Goal: Information Seeking & Learning: Learn about a topic

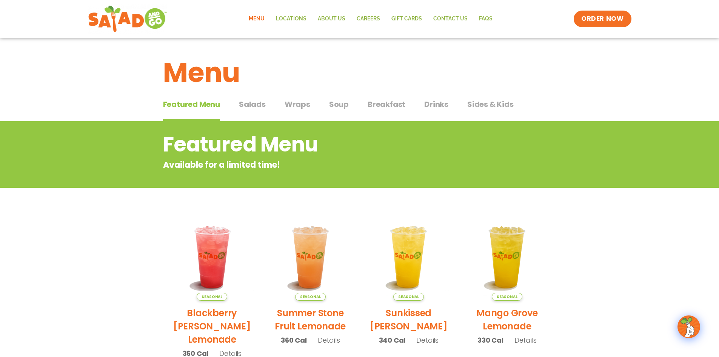
click at [258, 107] on span "Salads" at bounding box center [252, 104] width 27 height 11
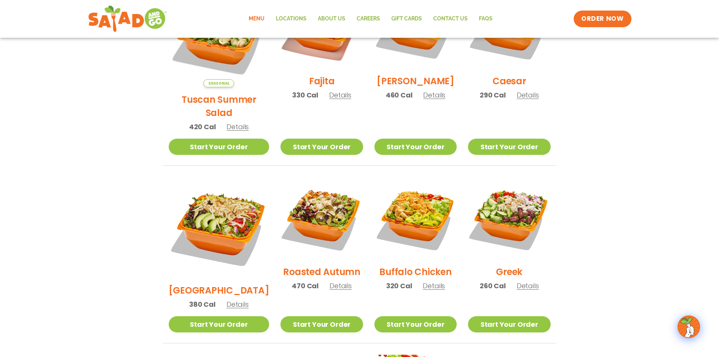
scroll to position [189, 0]
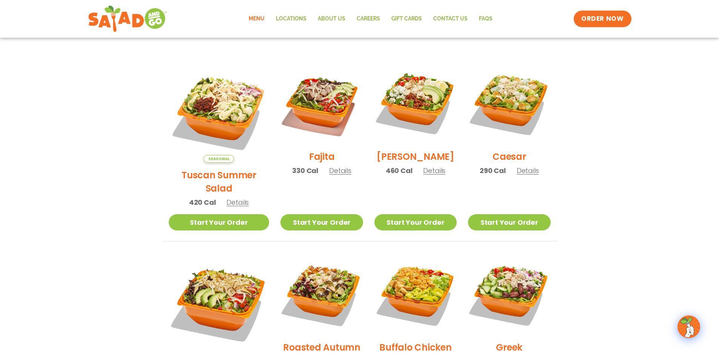
click at [329, 175] on span "Details" at bounding box center [340, 170] width 22 height 9
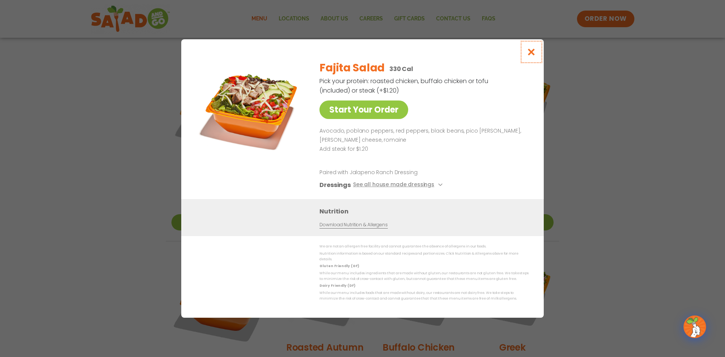
click at [533, 52] on icon "Close modal" at bounding box center [531, 52] width 9 height 8
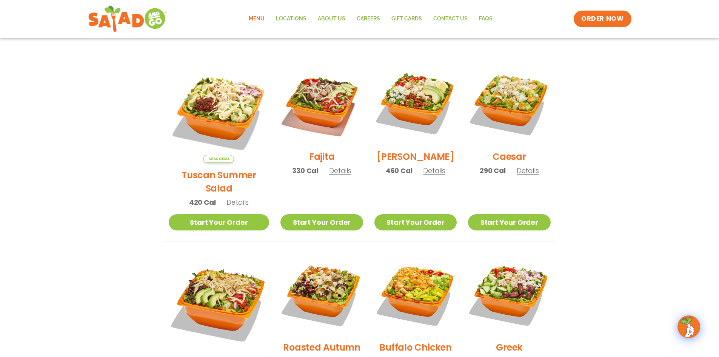
click at [333, 174] on span "Details" at bounding box center [340, 170] width 22 height 9
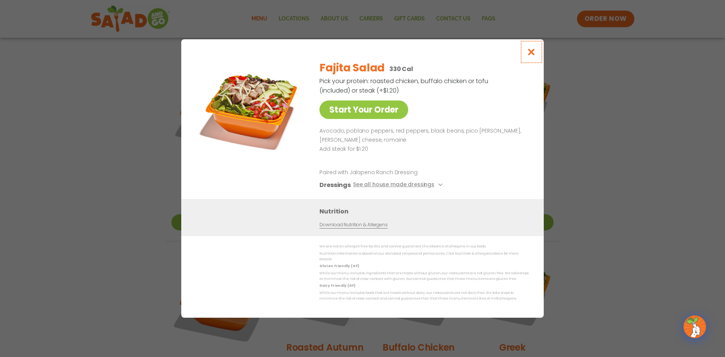
click at [534, 56] on icon "Close modal" at bounding box center [531, 52] width 9 height 8
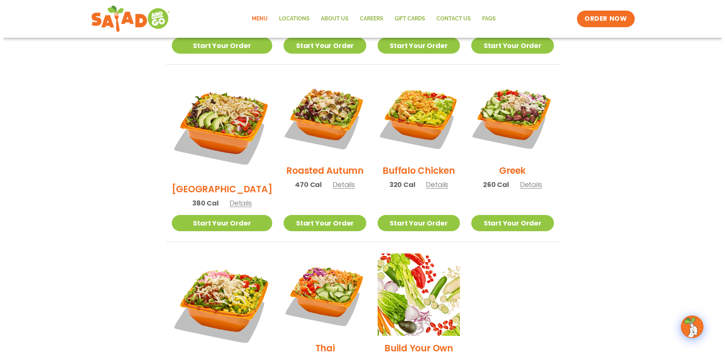
scroll to position [453, 0]
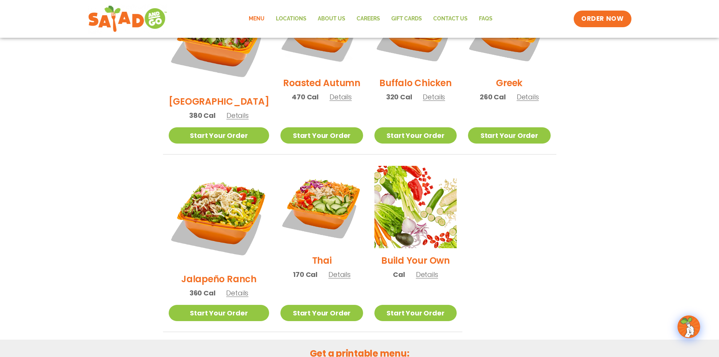
click at [335, 270] on span "Details" at bounding box center [340, 274] width 22 height 9
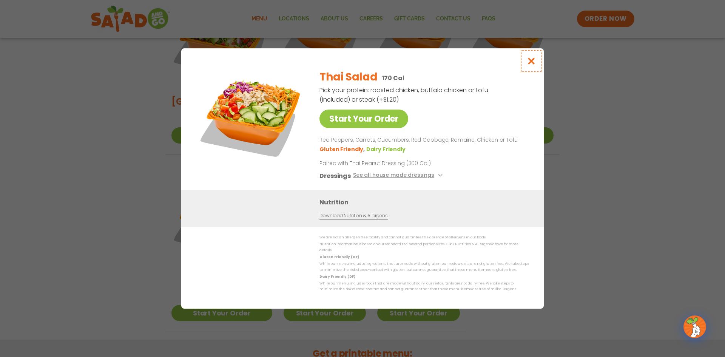
click at [538, 65] on button "Close modal" at bounding box center [531, 60] width 25 height 25
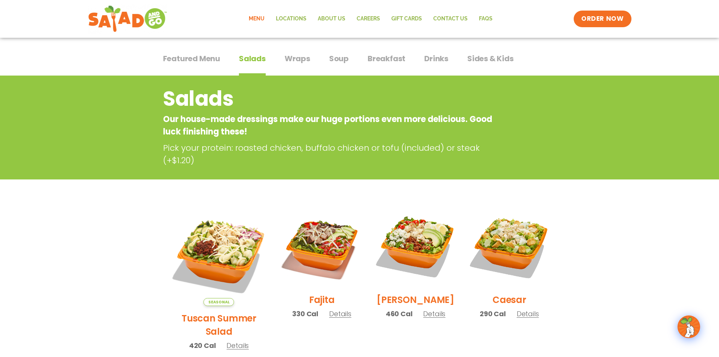
scroll to position [0, 0]
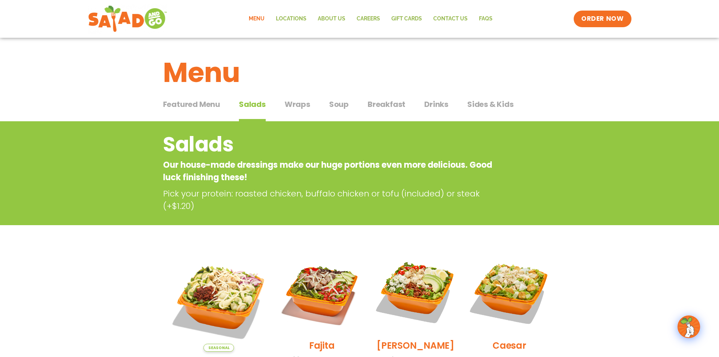
click at [298, 105] on span "Wraps" at bounding box center [298, 104] width 26 height 11
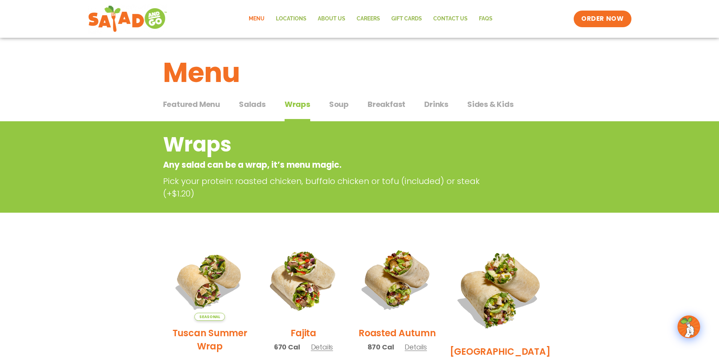
click at [394, 103] on span "Breakfast" at bounding box center [387, 104] width 38 height 11
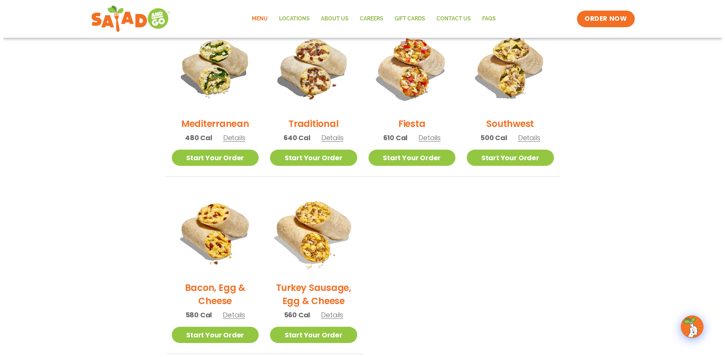
scroll to position [227, 0]
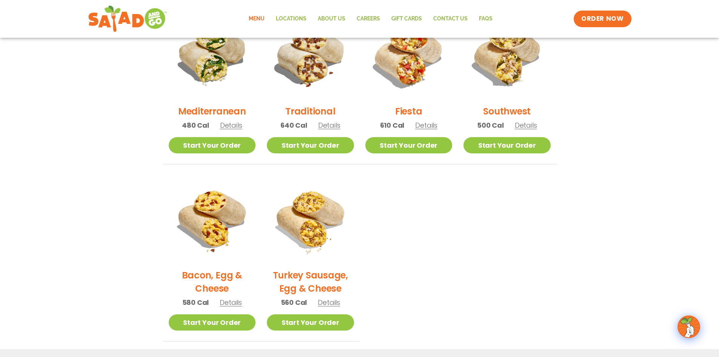
click at [520, 125] on span "Details" at bounding box center [526, 124] width 22 height 9
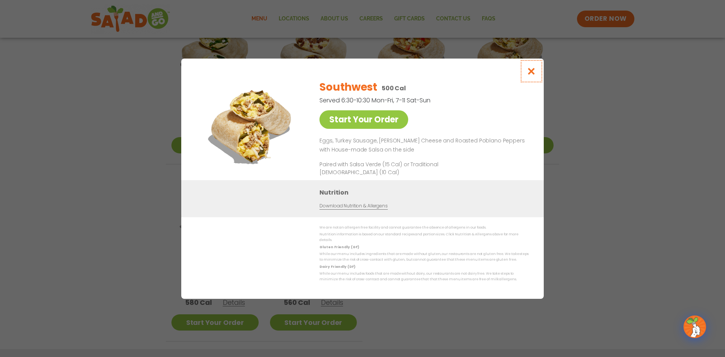
click at [533, 75] on icon "Close modal" at bounding box center [531, 71] width 9 height 8
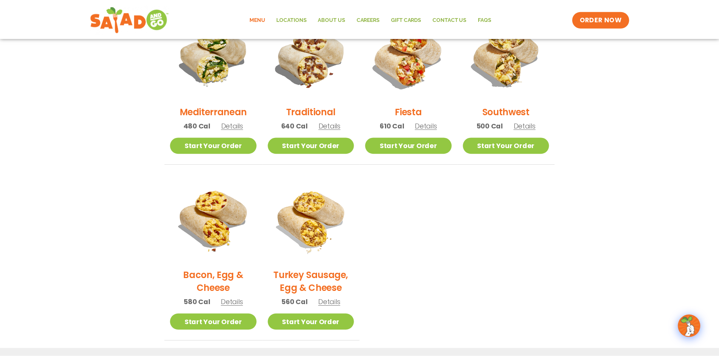
scroll to position [211, 0]
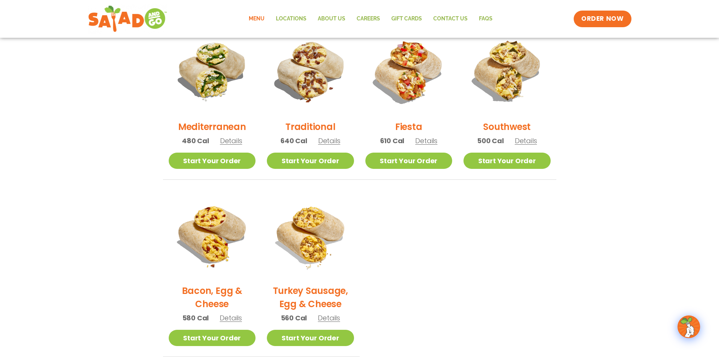
click at [236, 139] on span "Details" at bounding box center [231, 140] width 22 height 9
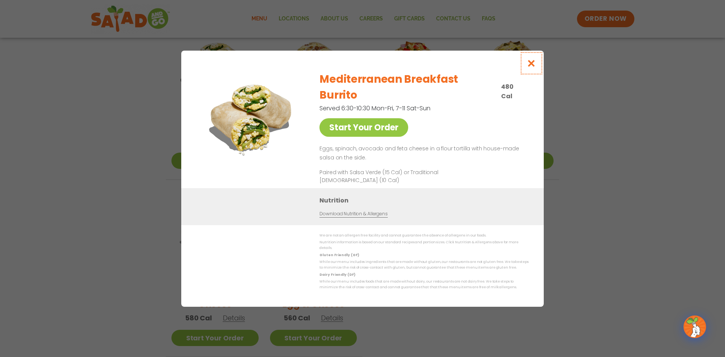
click at [529, 67] on icon "Close modal" at bounding box center [531, 63] width 9 height 8
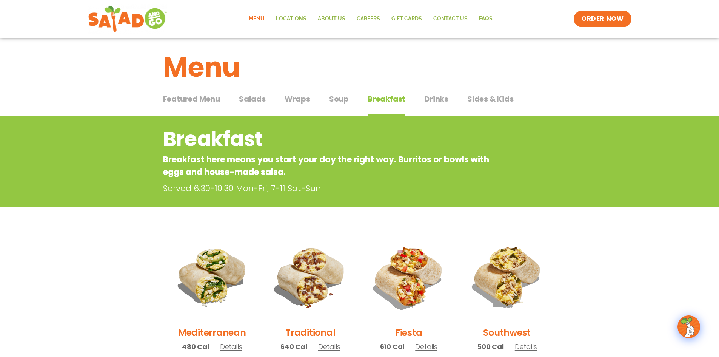
scroll to position [0, 0]
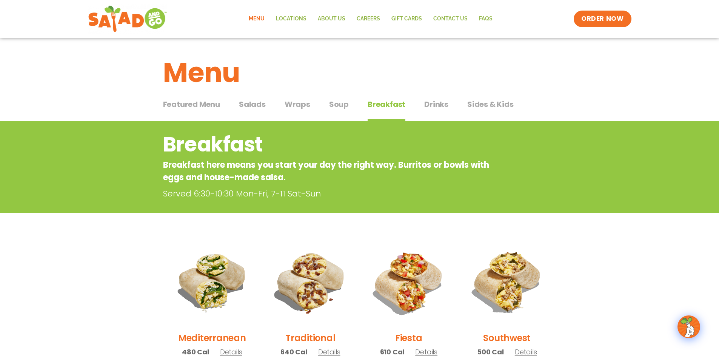
click at [298, 105] on span "Wraps" at bounding box center [298, 104] width 26 height 11
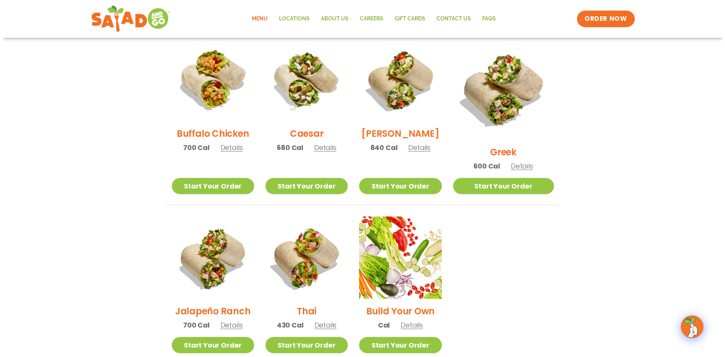
scroll to position [378, 0]
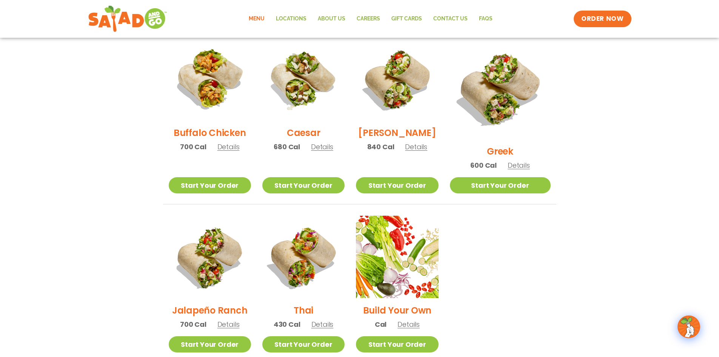
click at [334, 320] on span "Details" at bounding box center [323, 324] width 22 height 9
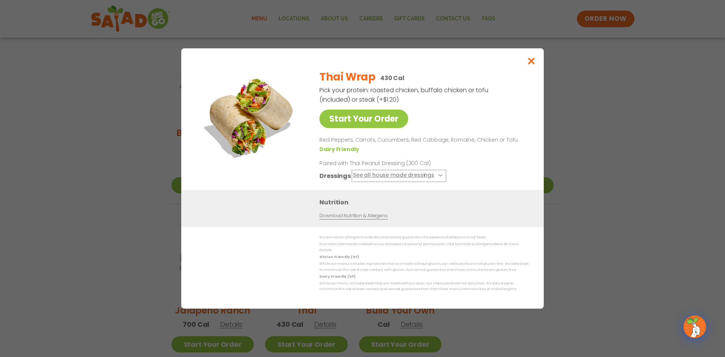
click at [434, 177] on button "See all house made dressings" at bounding box center [399, 175] width 92 height 9
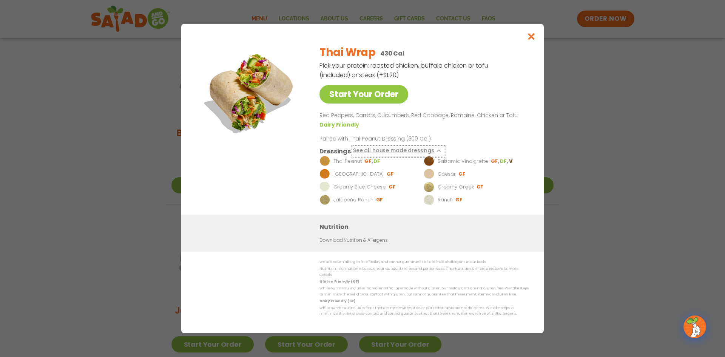
click at [432, 153] on button "See all house made dressings" at bounding box center [399, 151] width 92 height 9
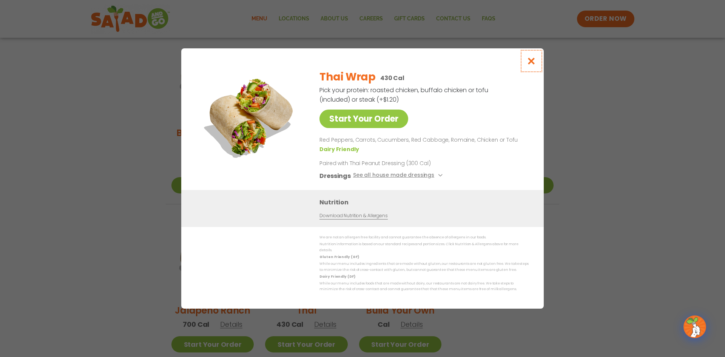
click at [529, 62] on icon "Close modal" at bounding box center [531, 61] width 9 height 8
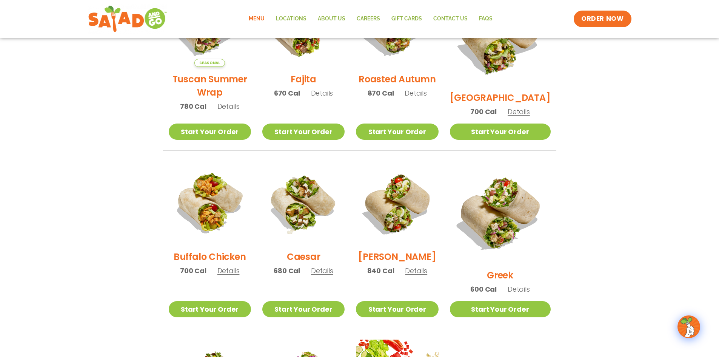
scroll to position [186, 0]
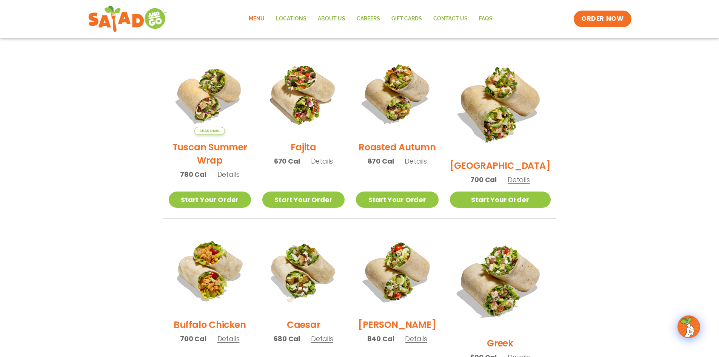
click at [326, 166] on span "Details" at bounding box center [322, 160] width 22 height 9
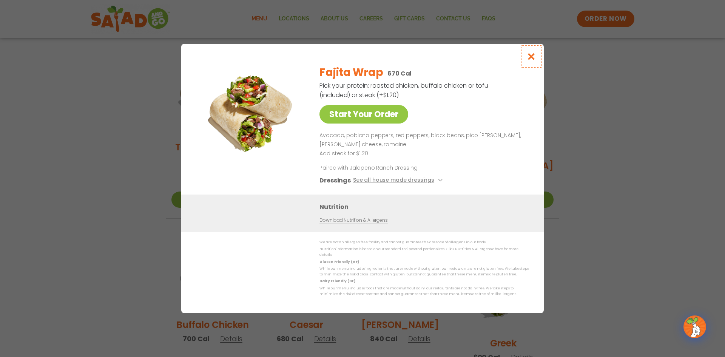
click at [525, 63] on button "Close modal" at bounding box center [531, 56] width 25 height 25
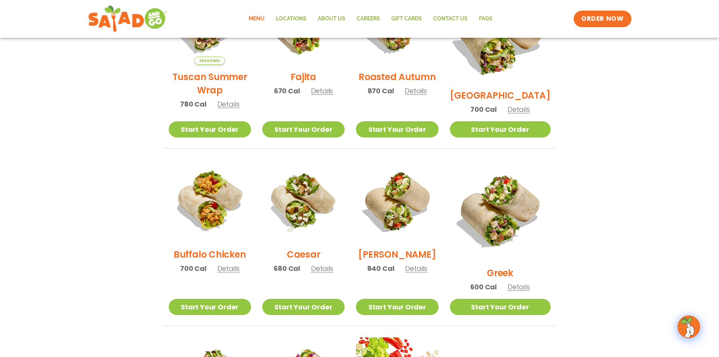
scroll to position [375, 0]
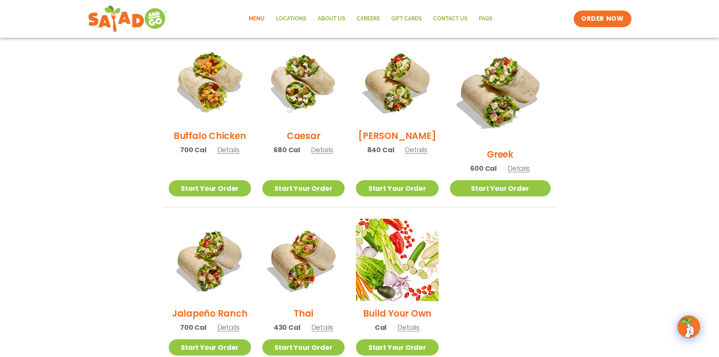
click at [333, 323] on span "Details" at bounding box center [323, 327] width 22 height 9
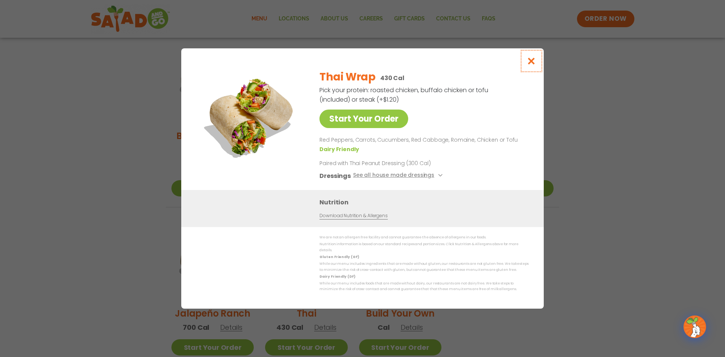
click at [528, 63] on icon "Close modal" at bounding box center [531, 61] width 9 height 8
